Goal: Task Accomplishment & Management: Use online tool/utility

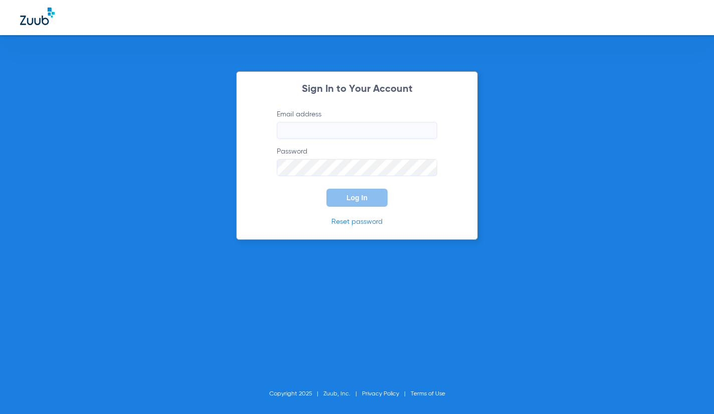
click at [309, 137] on input "Email address" at bounding box center [357, 130] width 160 height 17
type input "K"
type input "kearny@abradental.com"
click at [326, 188] on button "Log In" at bounding box center [356, 197] width 61 height 18
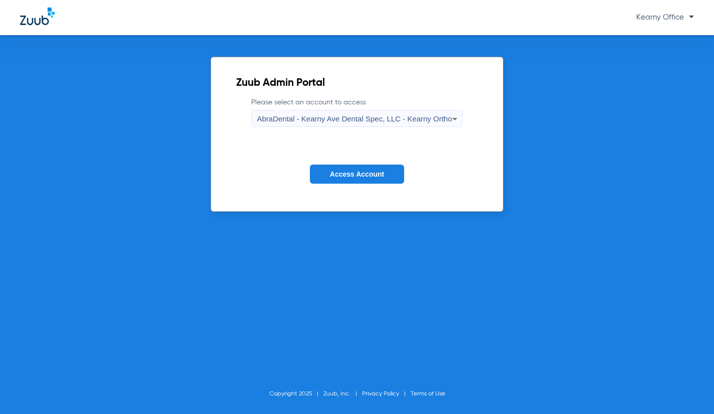
click at [334, 115] on span "AbraDental - Kearny Ave Dental Spec, LLC - Kearny Ortho" at bounding box center [354, 118] width 195 height 9
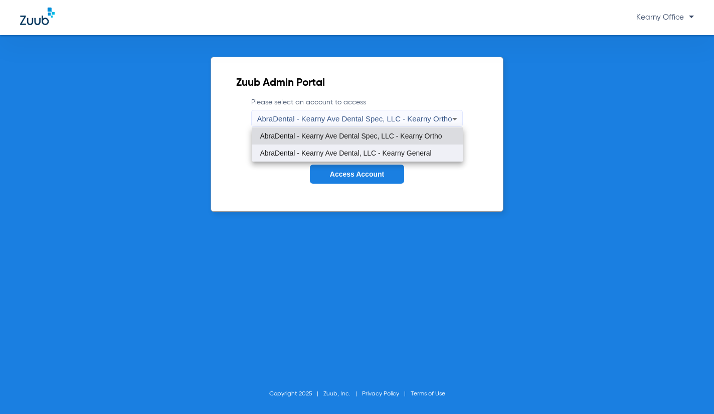
click at [355, 149] on span "AbraDental - Kearny Ave Dental, LLC - Kearny General" at bounding box center [345, 152] width 171 height 7
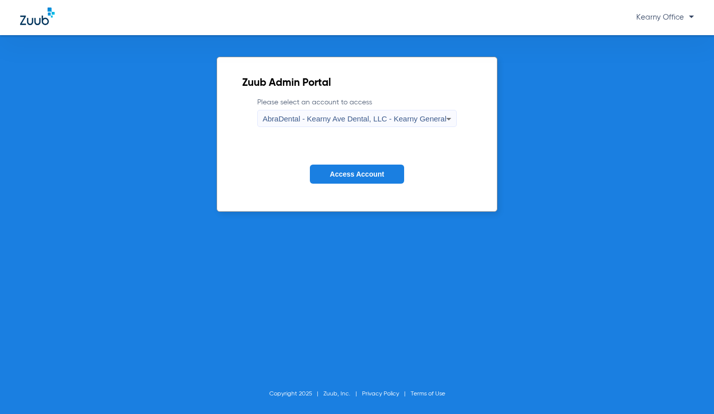
click at [365, 175] on span "Access Account" at bounding box center [357, 174] width 54 height 8
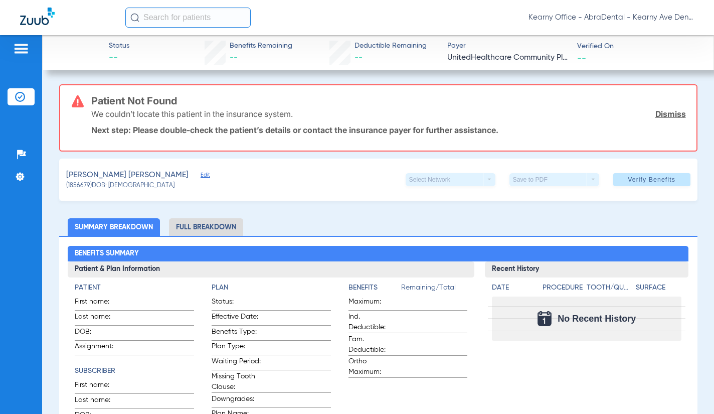
click at [681, 120] on div "Patient Not Found We couldn’t locate this patient in the insurance system. Dism…" at bounding box center [378, 117] width 638 height 67
click at [674, 116] on link "Dismiss" at bounding box center [670, 114] width 31 height 10
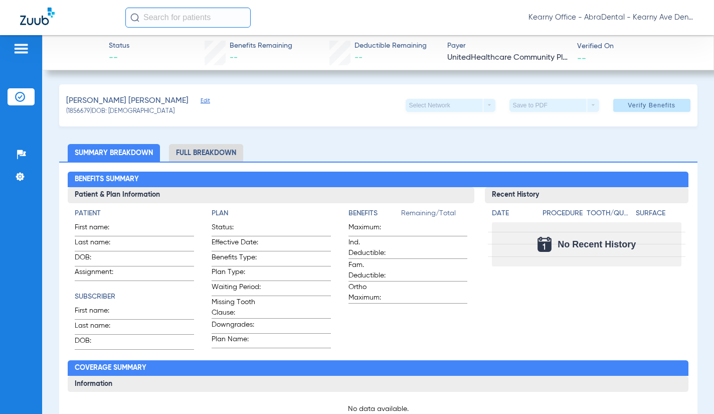
click at [186, 21] on input "text" at bounding box center [187, 18] width 125 height 20
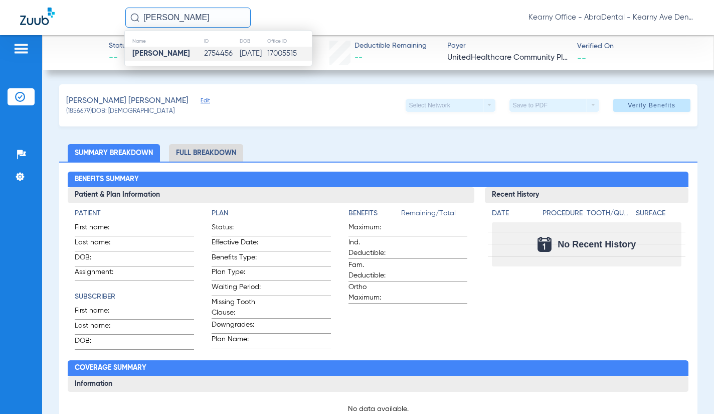
type input "gabriella anton"
click at [187, 51] on strong "Gabriella Anton" at bounding box center [161, 54] width 58 height 8
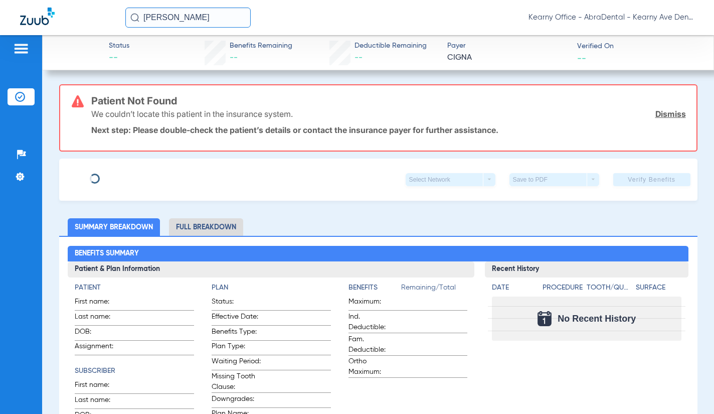
click at [655, 109] on link "Dismiss" at bounding box center [670, 114] width 31 height 10
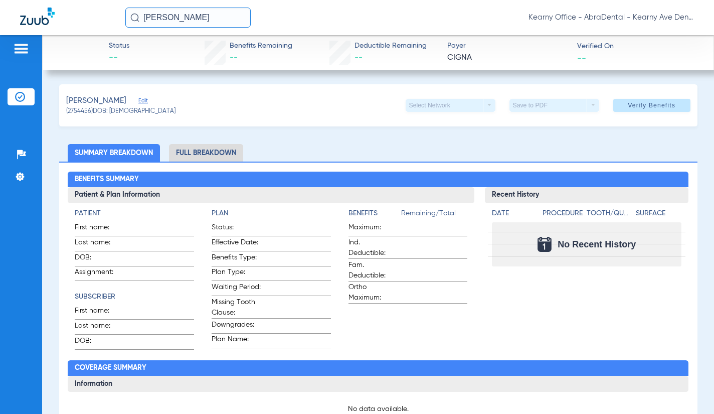
click at [140, 102] on span "Edit" at bounding box center [142, 102] width 9 height 10
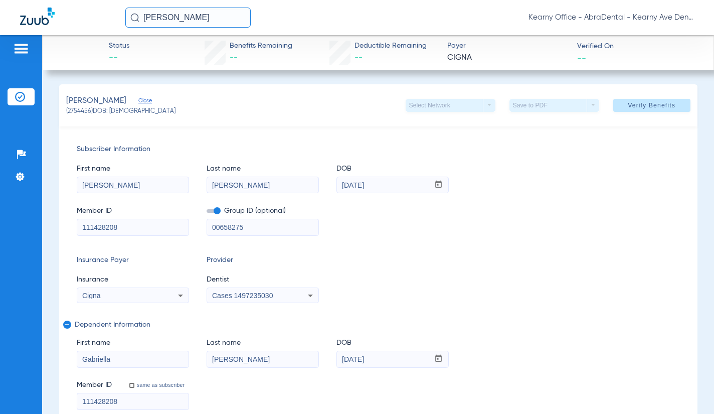
click at [257, 294] on span "Cases 1497235030" at bounding box center [242, 295] width 61 height 8
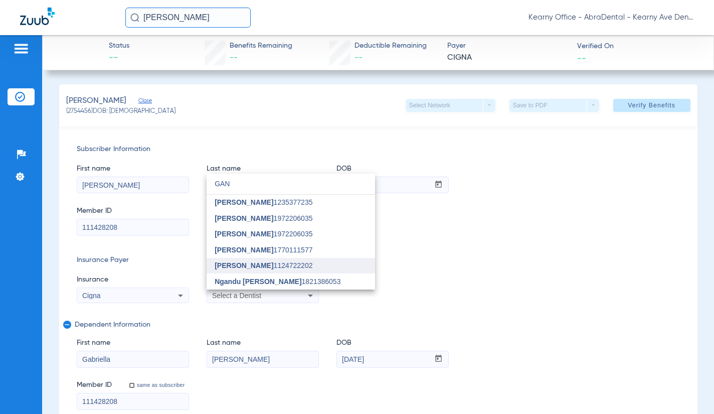
type input "GAN"
click at [300, 268] on mat-option "Gan Lin 1124722202" at bounding box center [291, 266] width 168 height 16
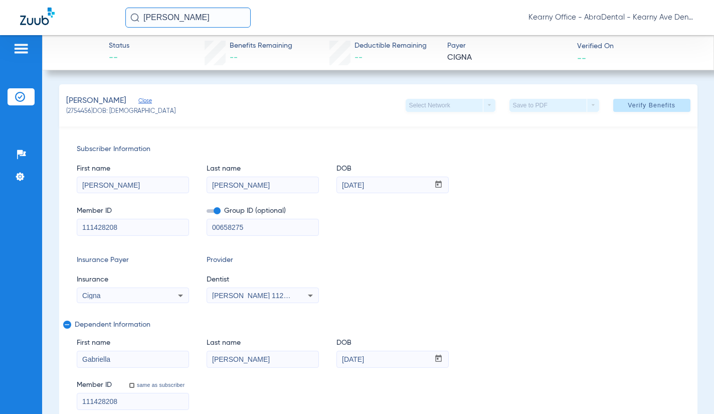
click at [523, 252] on div "Subscriber Information First name JEREMIA Last name URBINA DOB mm / dd / yyyy 0…" at bounding box center [378, 276] width 638 height 301
click at [642, 103] on span "Verify Benefits" at bounding box center [652, 105] width 48 height 8
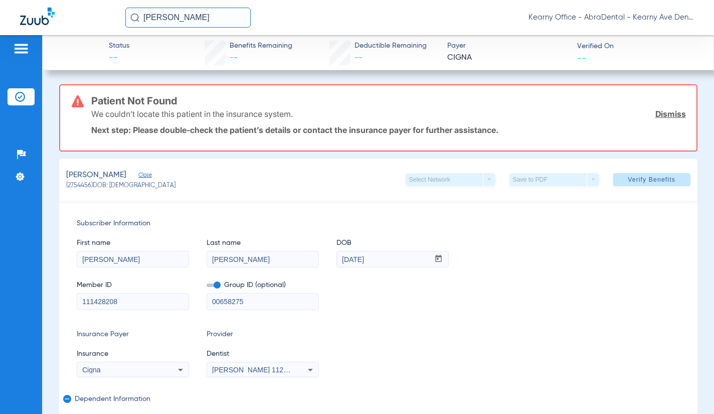
click at [664, 113] on link "Dismiss" at bounding box center [670, 114] width 31 height 10
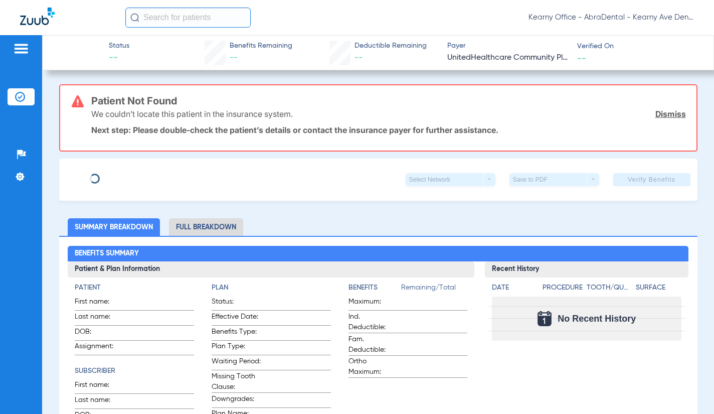
click at [676, 114] on link "Dismiss" at bounding box center [670, 114] width 31 height 10
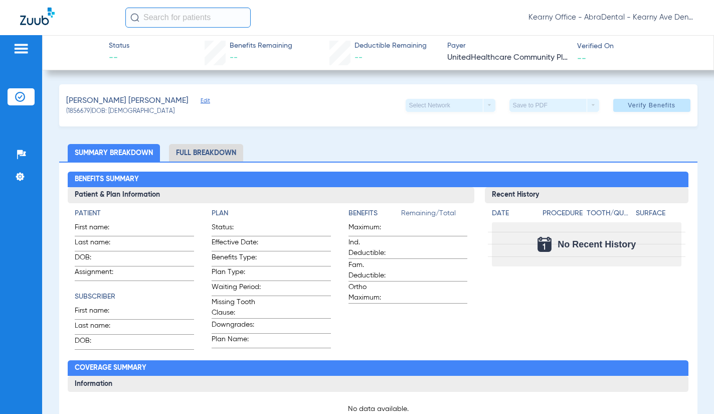
click at [171, 20] on input "text" at bounding box center [187, 18] width 125 height 20
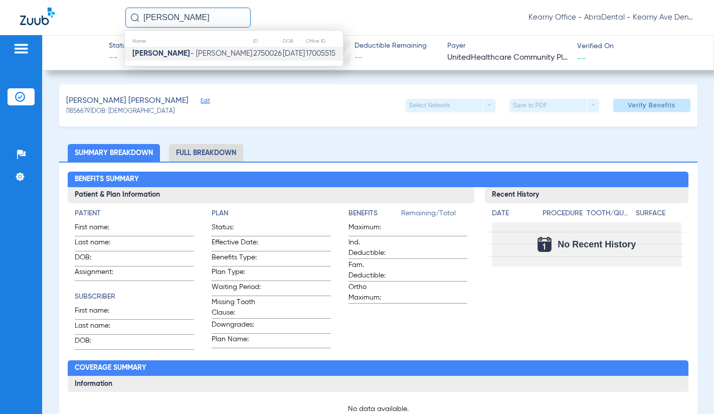
type input "[PERSON_NAME]"
click at [186, 50] on span "[PERSON_NAME]" at bounding box center [192, 54] width 120 height 8
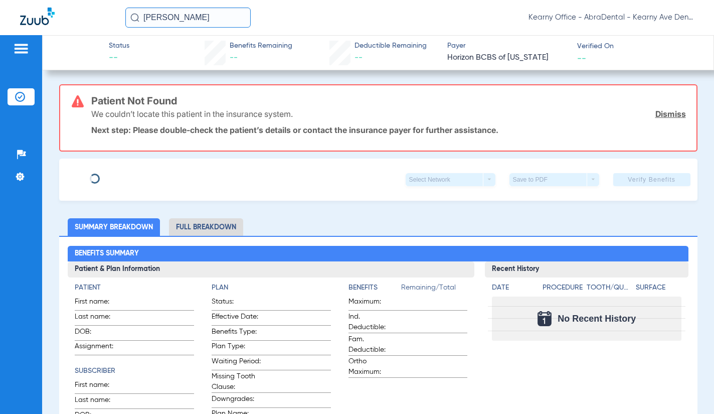
type input "[PERSON_NAME]"
type input "[DATE]"
type input "3HZN33803400"
type input "0396182"
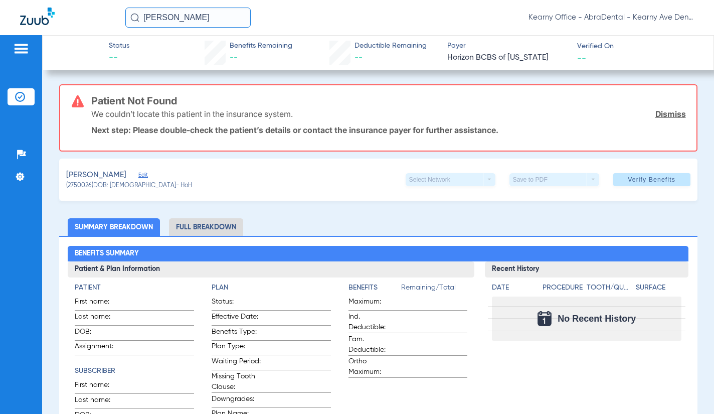
click at [674, 109] on link "Dismiss" at bounding box center [670, 114] width 31 height 10
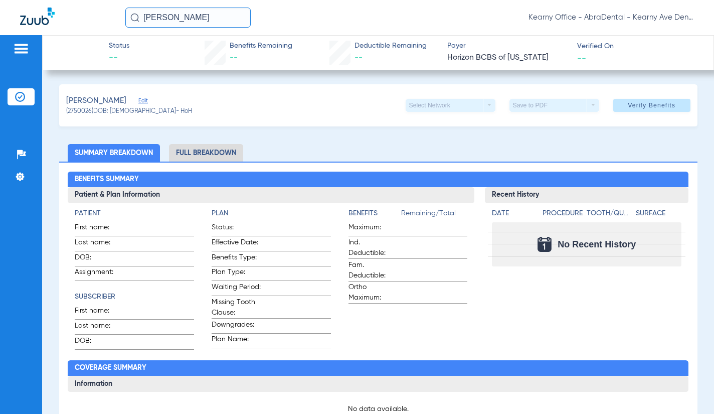
click at [147, 100] on span "Edit" at bounding box center [142, 102] width 9 height 10
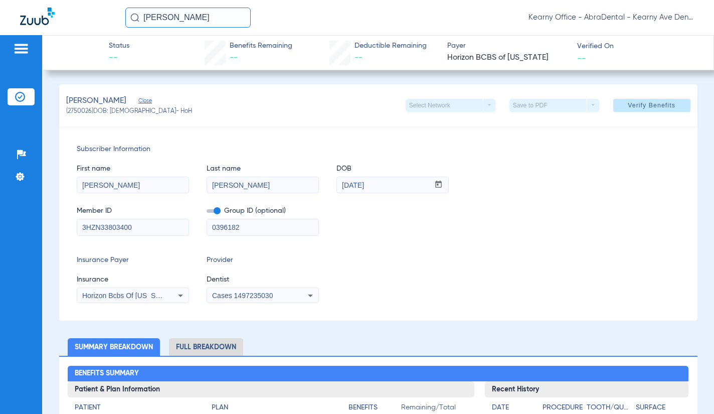
drag, startPoint x: 150, startPoint y: 228, endPoint x: -14, endPoint y: 218, distance: 164.2
click at [0, 218] on html "[PERSON_NAME] Office - AbraDental - Kearny Ave Dental, LLC - Kearny General Pat…" at bounding box center [357, 207] width 714 height 414
click at [217, 211] on span at bounding box center [214, 211] width 14 height 4
click at [207, 213] on input "checkbox" at bounding box center [207, 213] width 0 height 0
click at [258, 294] on span "Cases 1497235030" at bounding box center [242, 295] width 61 height 8
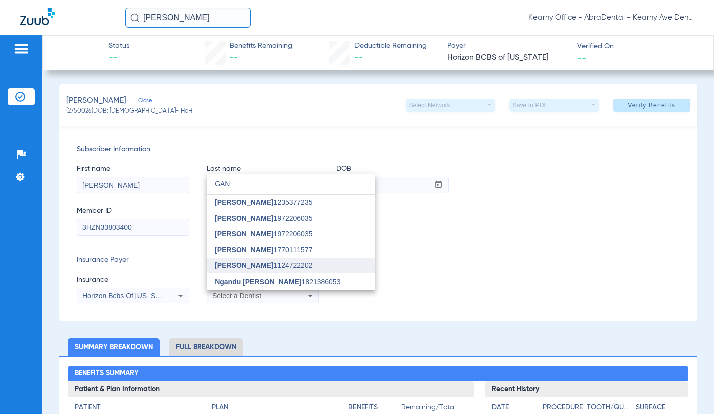
type input "GAN"
click at [240, 264] on span "[PERSON_NAME]" at bounding box center [244, 265] width 59 height 8
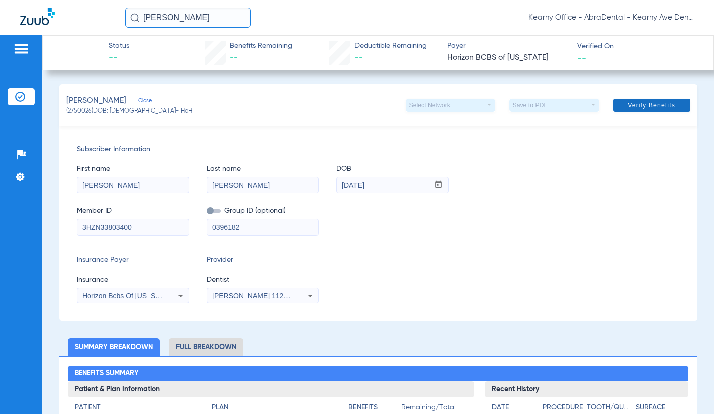
click at [628, 109] on span "Verify Benefits" at bounding box center [652, 105] width 48 height 8
